Goal: Task Accomplishment & Management: Use online tool/utility

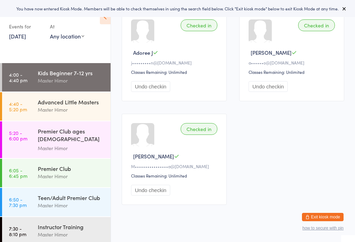
scroll to position [232, 0]
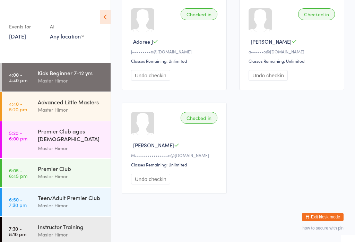
click at [48, 101] on div "Advanced Little Masters" at bounding box center [71, 102] width 67 height 8
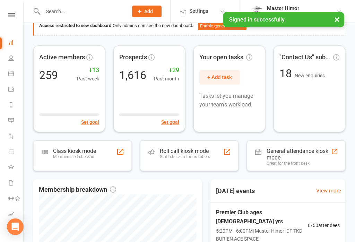
scroll to position [45, 0]
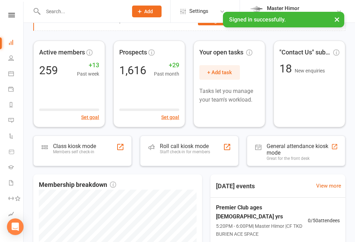
click at [68, 146] on div "Class kiosk mode" at bounding box center [74, 146] width 43 height 7
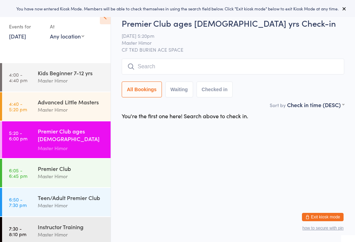
click at [50, 103] on div "Advanced Little Masters" at bounding box center [71, 102] width 67 height 8
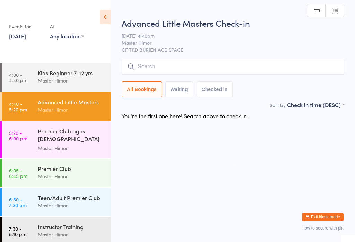
click at [306, 61] on input "search" at bounding box center [233, 67] width 223 height 16
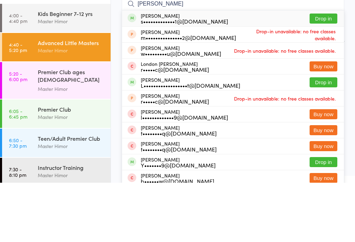
type input "[PERSON_NAME]"
click at [328, 73] on button "Drop in" at bounding box center [324, 78] width 28 height 10
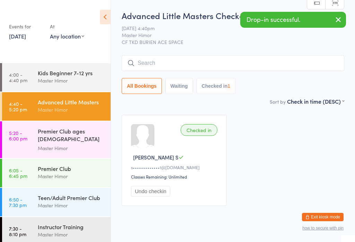
click at [287, 65] on input "search" at bounding box center [233, 63] width 223 height 16
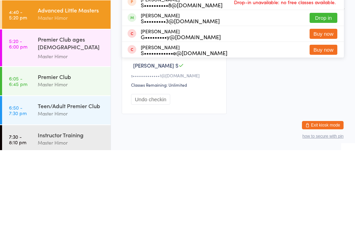
type input "A"
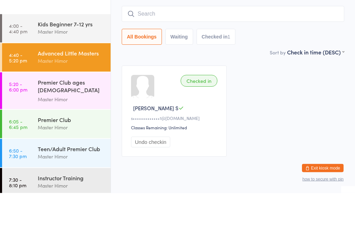
click at [57, 127] on div "Premier Club ages [DEMOGRAPHIC_DATA] yrs" at bounding box center [71, 135] width 67 height 17
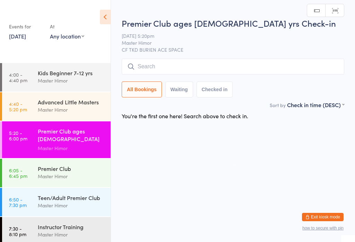
click at [312, 60] on input "search" at bounding box center [233, 67] width 223 height 16
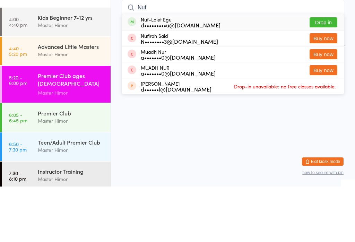
type input "Nuf"
click at [319, 73] on button "Drop in" at bounding box center [324, 78] width 28 height 10
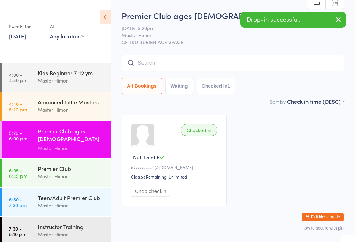
click at [330, 67] on input "search" at bounding box center [233, 63] width 223 height 16
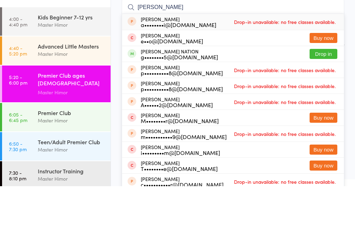
type input "[PERSON_NAME]"
click at [317, 105] on button "Drop in" at bounding box center [324, 110] width 28 height 10
